Goal: Find specific page/section: Find specific page/section

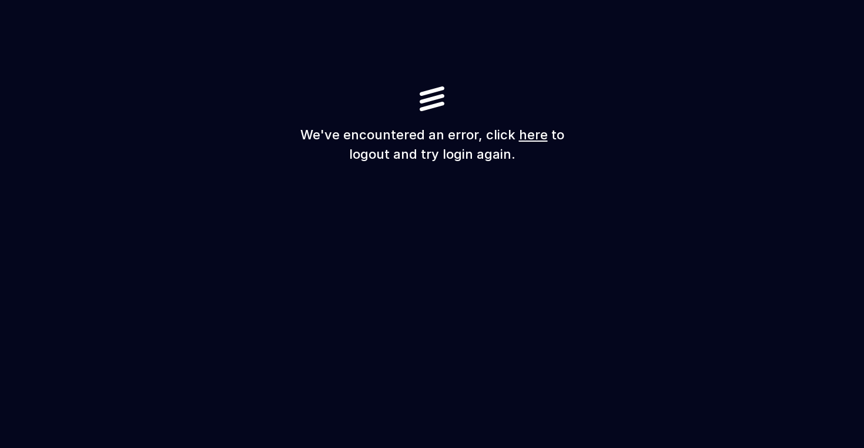
click at [531, 132] on link "here" at bounding box center [533, 134] width 29 height 15
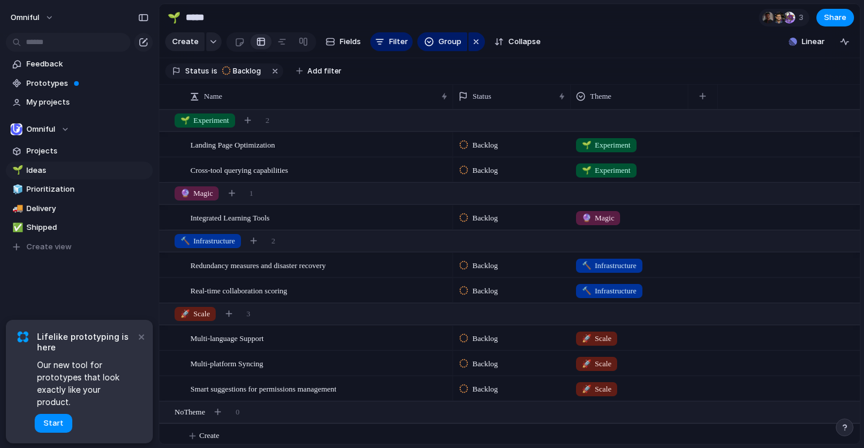
scroll to position [5, 0]
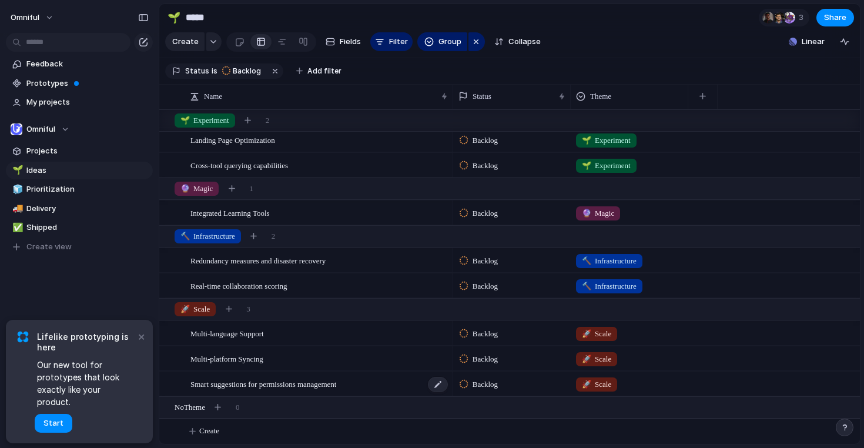
click at [287, 386] on span "Smart suggestions for permissions management" at bounding box center [263, 384] width 146 height 14
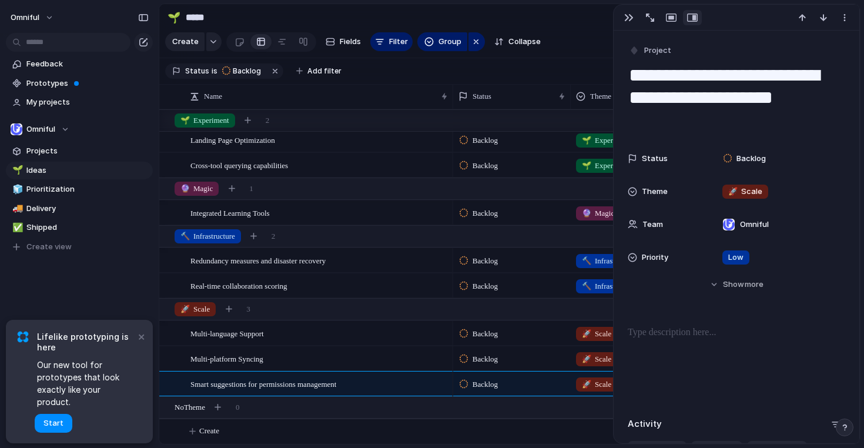
click at [601, 62] on section "Status is Backlog Add filter" at bounding box center [509, 71] width 701 height 26
click at [627, 22] on div "button" at bounding box center [628, 17] width 9 height 9
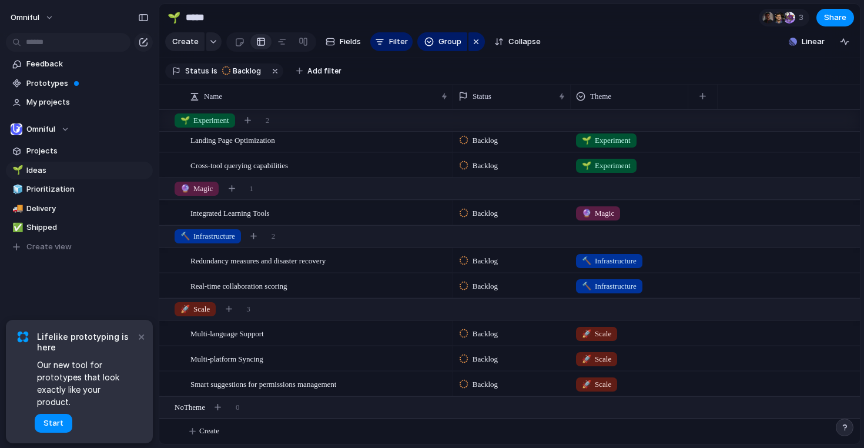
click at [596, 35] on section "Create Fields Filter Group Zoom Collapse Linear" at bounding box center [509, 44] width 701 height 28
